Goal: Transaction & Acquisition: Purchase product/service

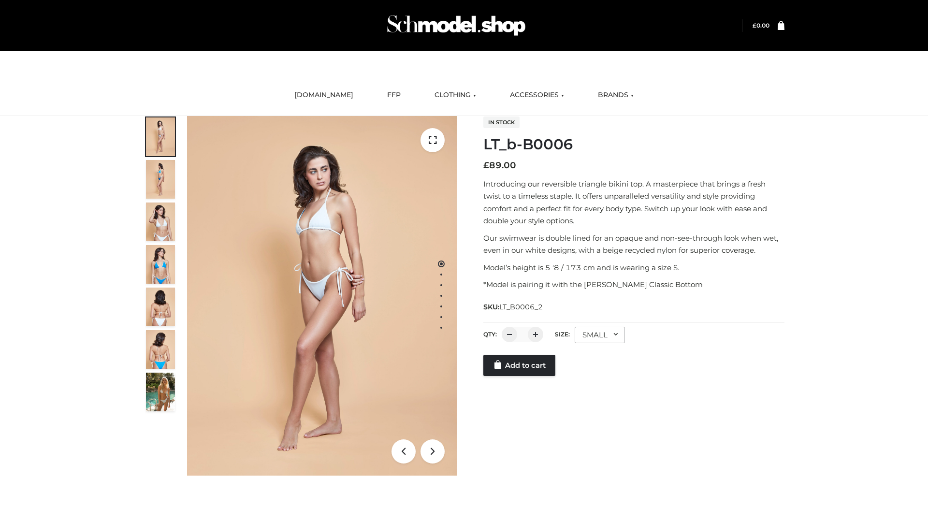
click at [520, 365] on link "Add to cart" at bounding box center [519, 365] width 72 height 21
